Goal: Browse casually

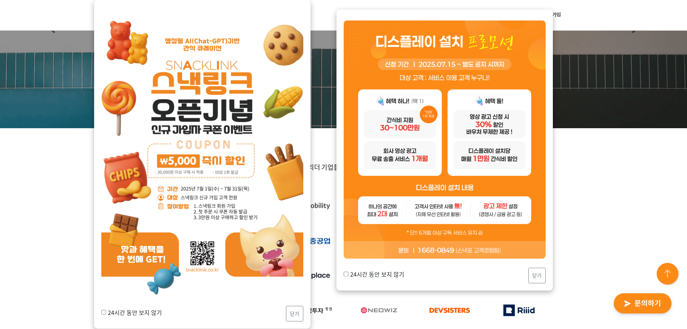
scroll to position [108, 0]
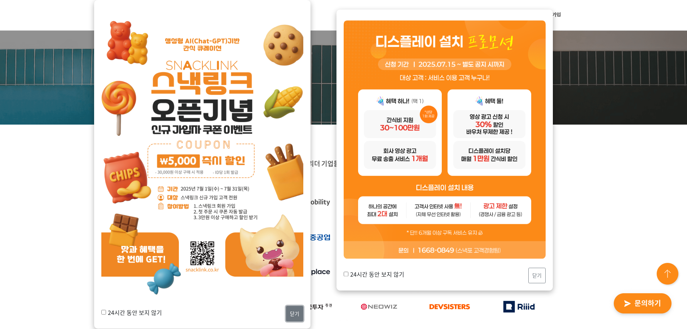
click at [298, 310] on button "닫기" at bounding box center [294, 314] width 17 height 16
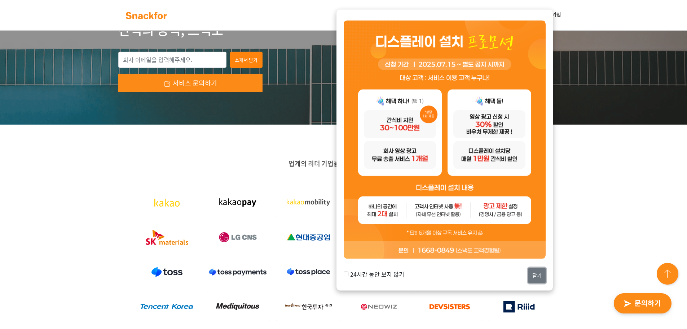
click at [540, 278] on button "닫기" at bounding box center [536, 276] width 17 height 16
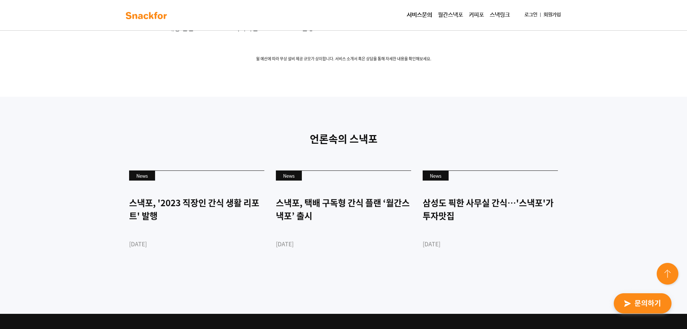
scroll to position [1970, 0]
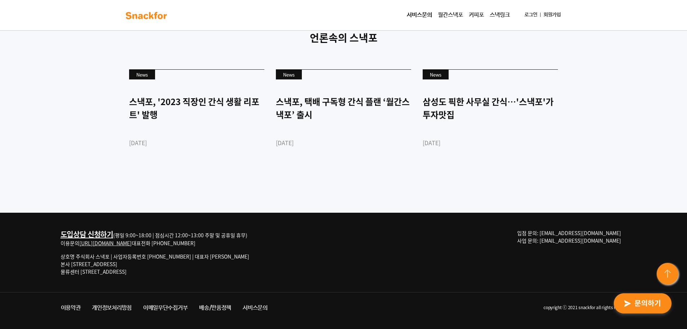
click at [579, 184] on div "언론속의 스낵포 News 스낵포, '2023 직장인 간식 생활 리포트' 발행 [DATE] News 스낵포, 택배 구독형 간식 플랜 ‘월간스낵포…" at bounding box center [343, 104] width 687 height 217
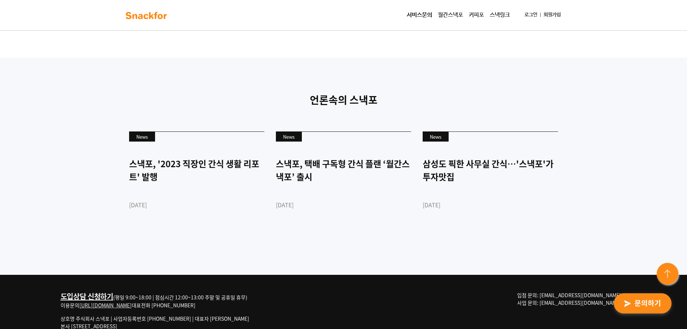
drag, startPoint x: 565, startPoint y: 170, endPoint x: 83, endPoint y: 122, distance: 484.6
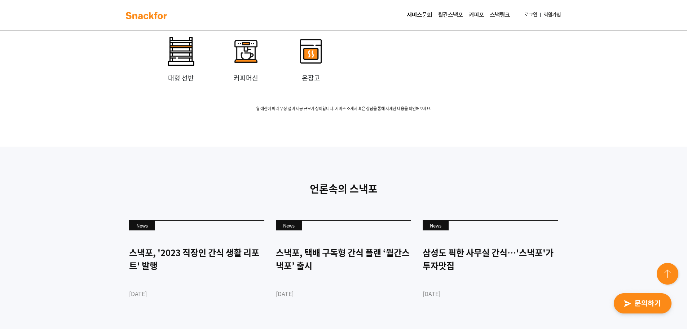
click at [84, 124] on div "무상 설비 임대 소형 냉장고 중형 냉장고 미니 냉동고 간식 트레이 미니 선반 중형 선반 대형 선반 커피머신 온장고 월 [GEOGRAPHIC_D…" at bounding box center [343, 25] width 687 height 243
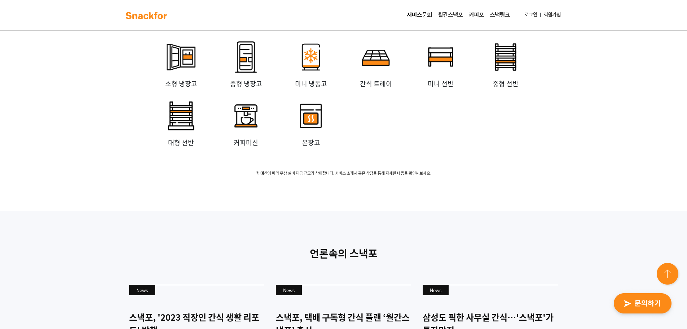
scroll to position [1538, 0]
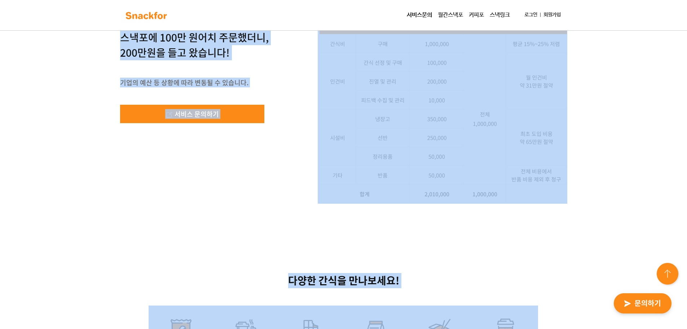
drag, startPoint x: 529, startPoint y: 220, endPoint x: 54, endPoint y: 99, distance: 490.6
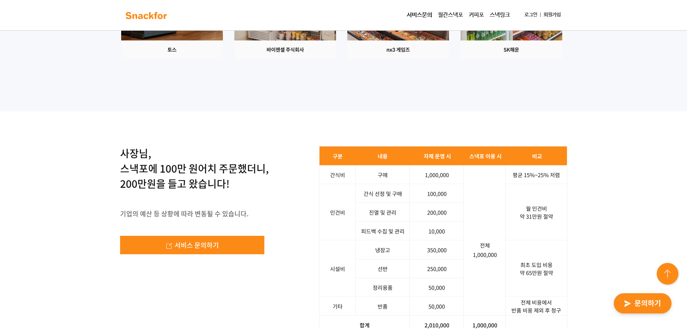
scroll to position [888, 0]
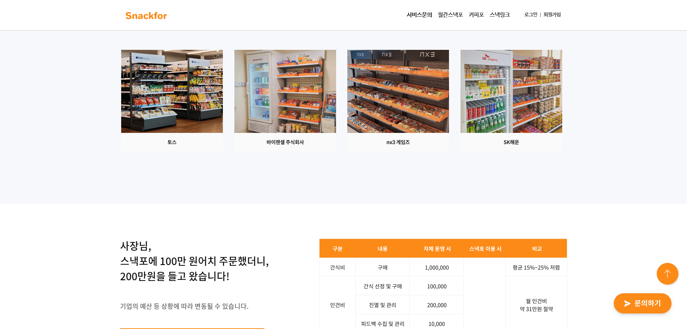
click at [530, 151] on div at bounding box center [343, 101] width 451 height 102
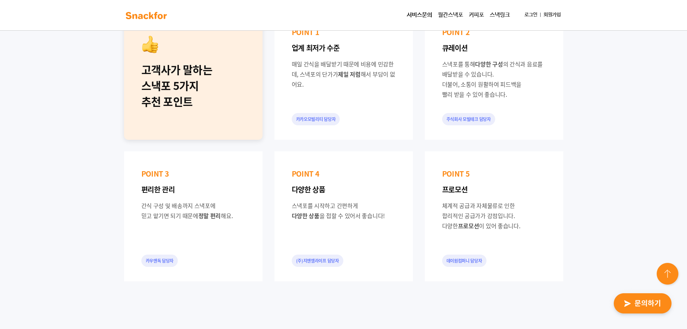
scroll to position [456, 0]
